Goal: Information Seeking & Learning: Check status

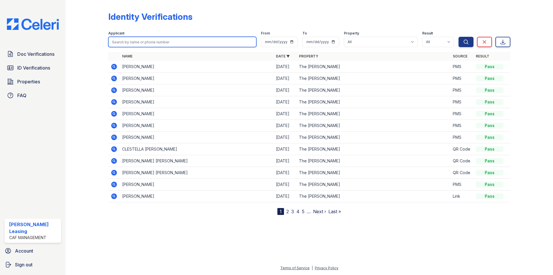
click at [140, 41] on input "search" at bounding box center [182, 42] width 148 height 10
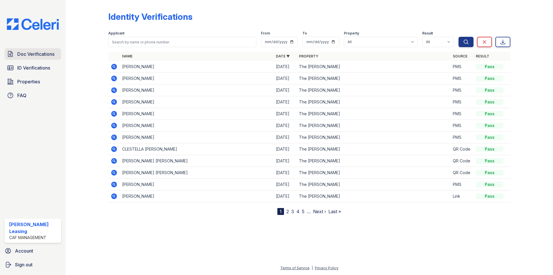
click at [47, 52] on span "Doc Verifications" at bounding box center [35, 54] width 37 height 7
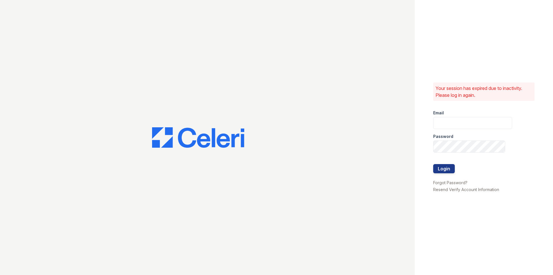
type input "morgan2@cafmanagement.com"
click at [447, 169] on button "Login" at bounding box center [444, 168] width 22 height 9
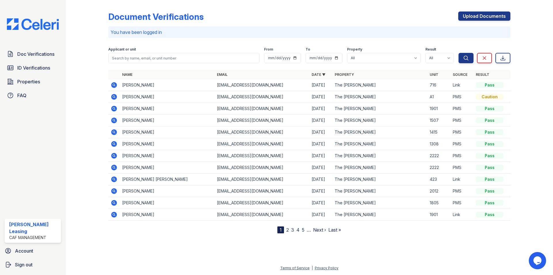
click at [137, 83] on td "[PERSON_NAME]" at bounding box center [167, 85] width 95 height 12
click at [123, 83] on td "[PERSON_NAME]" at bounding box center [167, 85] width 95 height 12
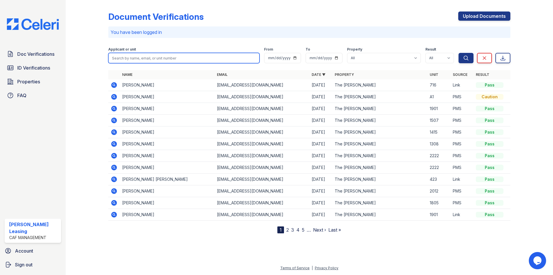
click at [170, 54] on input "search" at bounding box center [183, 58] width 151 height 10
type input "[PERSON_NAME]"
click at [458, 53] on button "Search" at bounding box center [465, 58] width 15 height 10
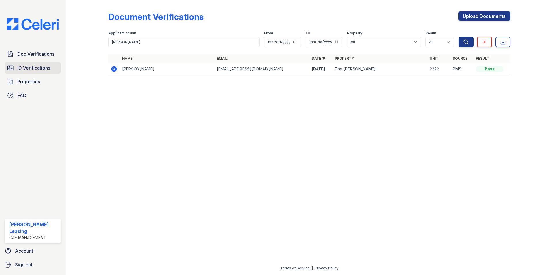
click at [45, 65] on span "ID Verifications" at bounding box center [33, 67] width 33 height 7
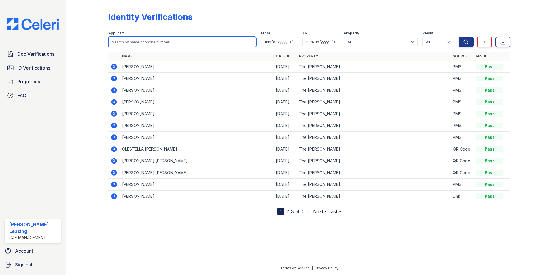
click at [143, 40] on input "search" at bounding box center [182, 42] width 148 height 10
type input "[PERSON_NAME]"
click at [458, 37] on button "Search" at bounding box center [465, 42] width 15 height 10
